Goal: Information Seeking & Learning: Learn about a topic

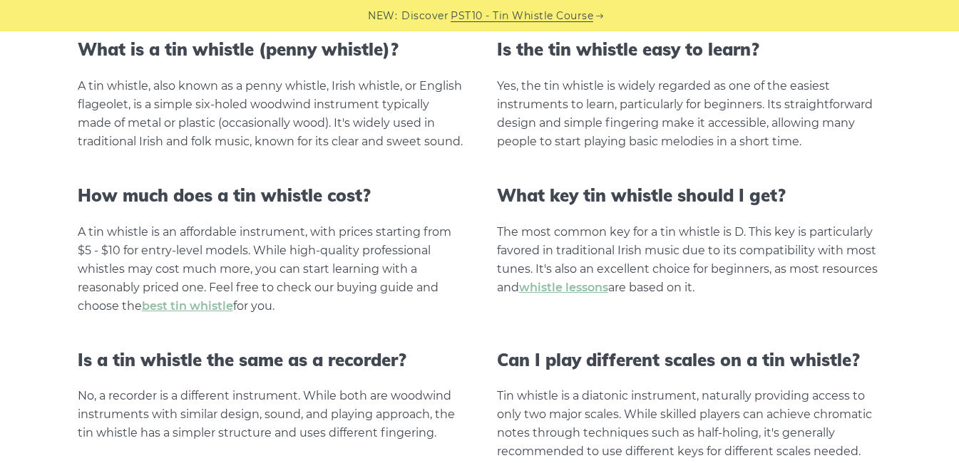
scroll to position [3014, 0]
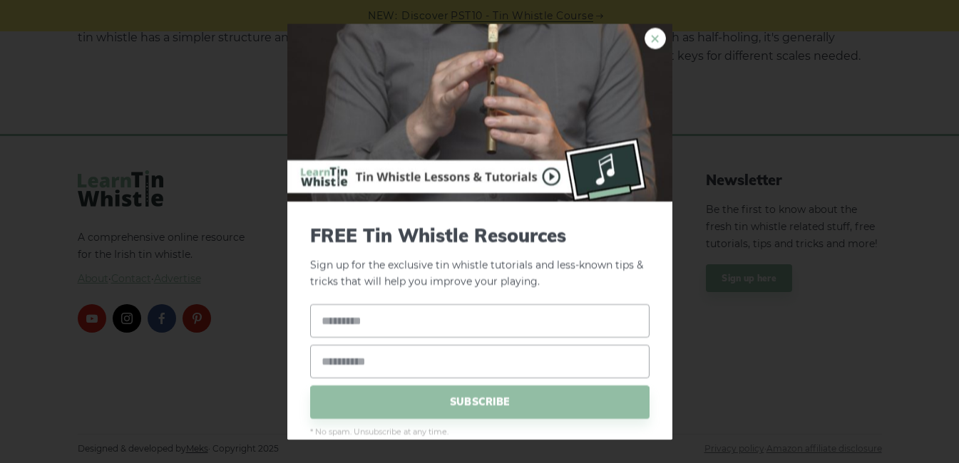
click at [646, 41] on link "×" at bounding box center [654, 38] width 21 height 21
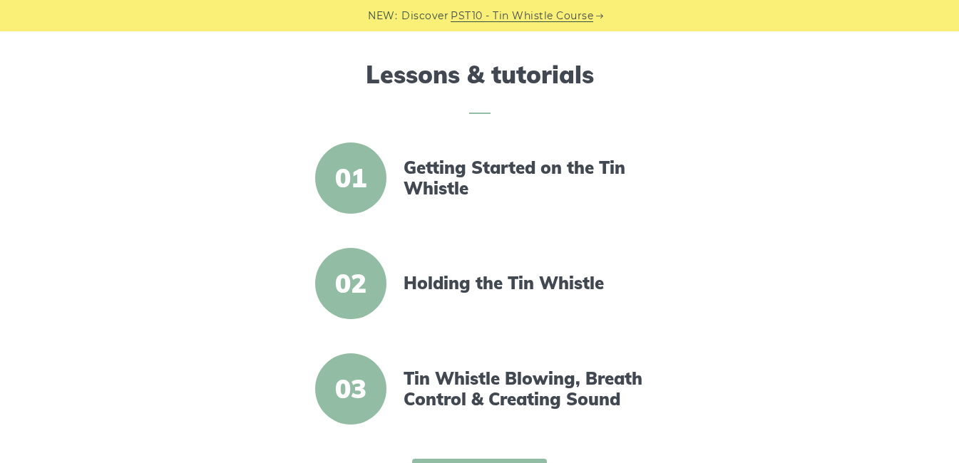
scroll to position [525, 0]
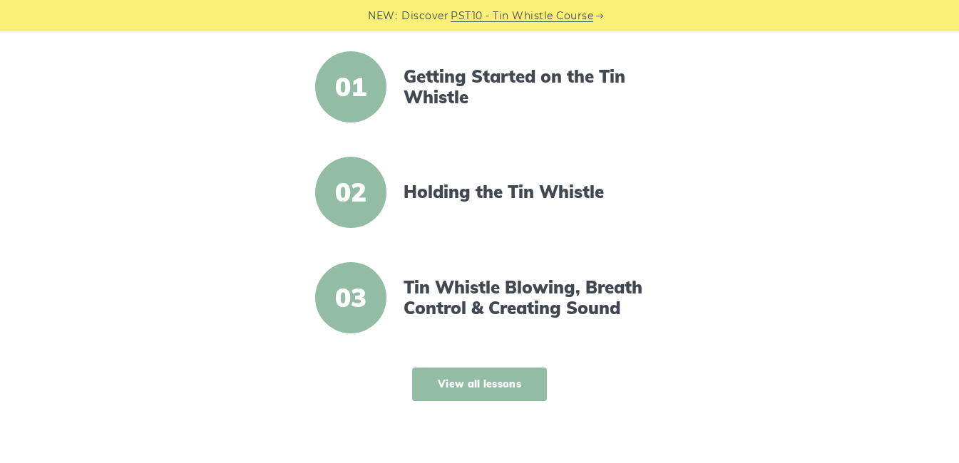
click at [447, 373] on link "View all lessons" at bounding box center [479, 385] width 135 height 34
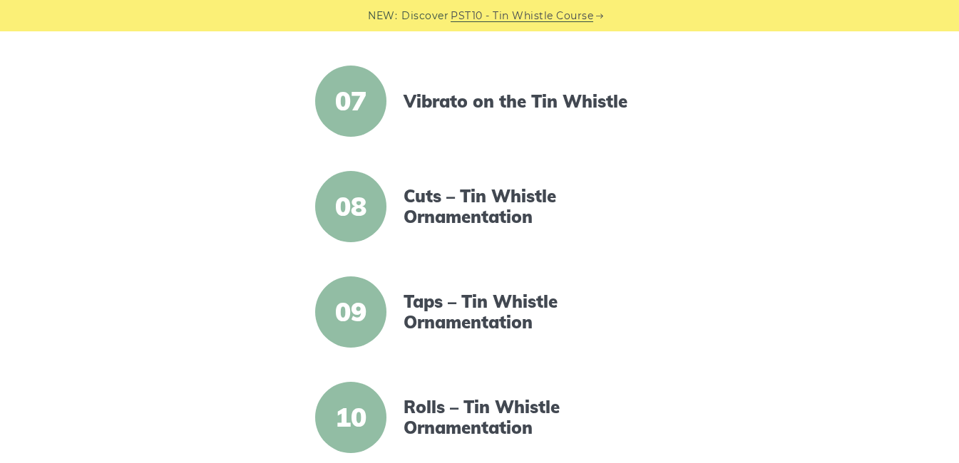
scroll to position [980, 0]
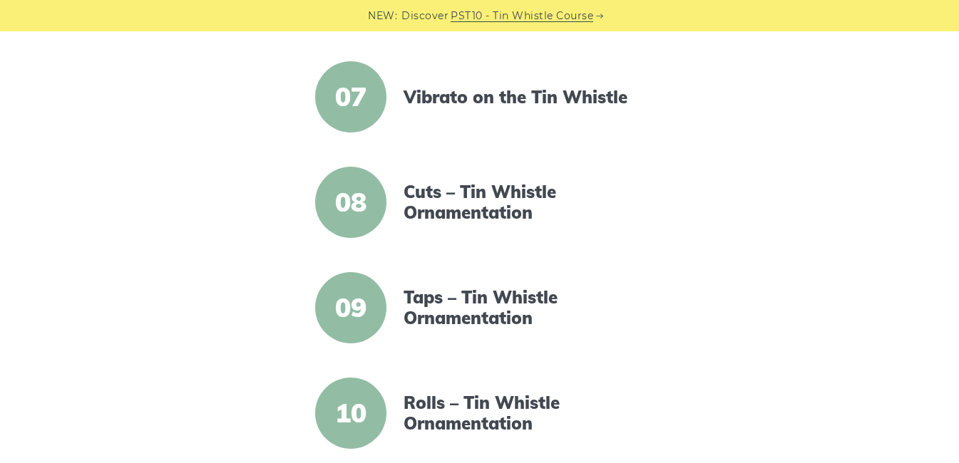
click at [344, 108] on span "07" at bounding box center [350, 96] width 71 height 71
click at [444, 98] on link "Vibrato on the Tin Whistle" at bounding box center [526, 97] width 245 height 21
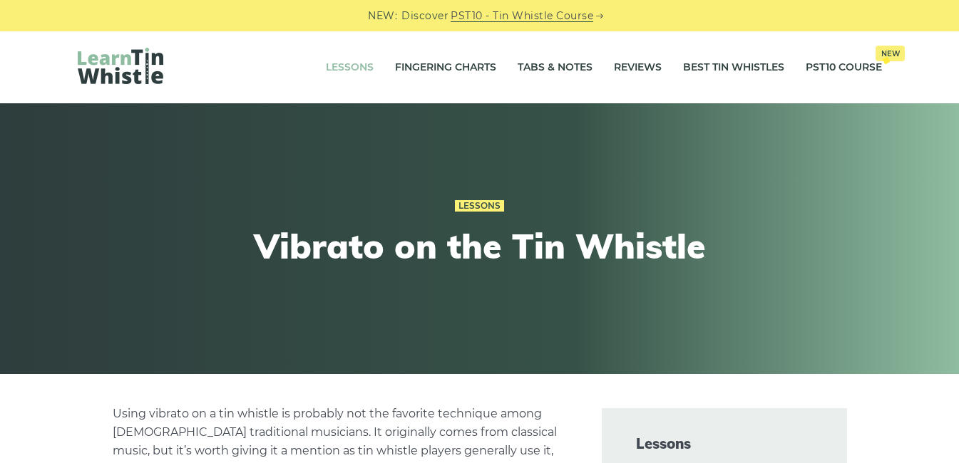
click at [336, 64] on link "Lessons" at bounding box center [350, 68] width 48 height 36
